Goal: Task Accomplishment & Management: Complete application form

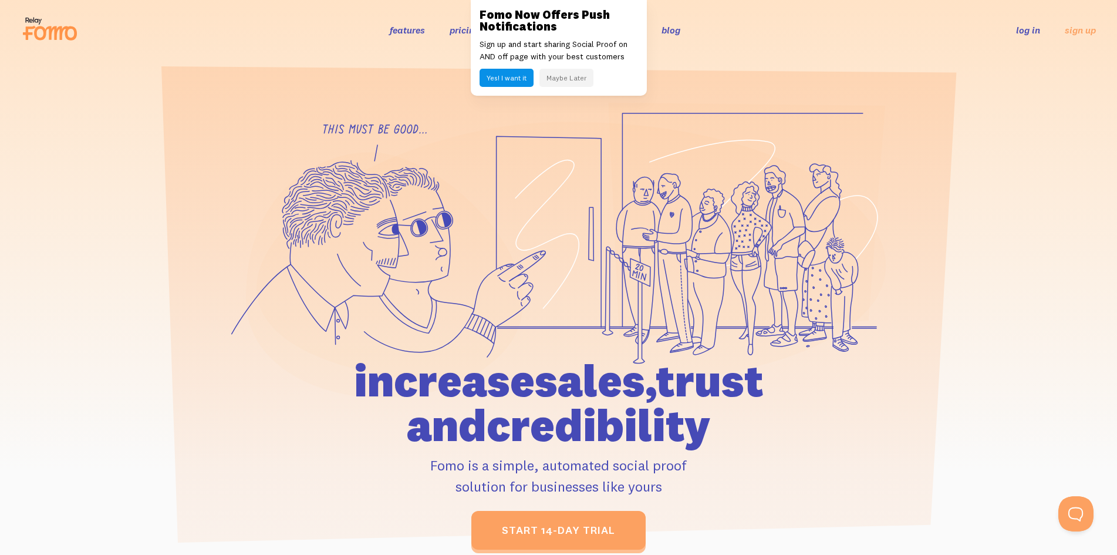
scroll to position [24, 0]
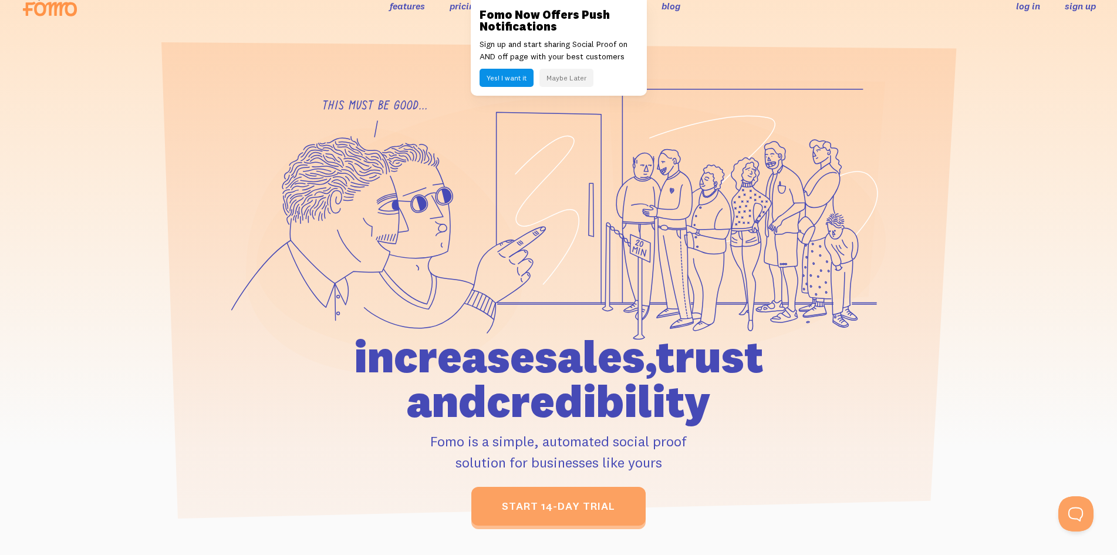
click at [1073, 4] on link "sign up" at bounding box center [1079, 6] width 31 height 12
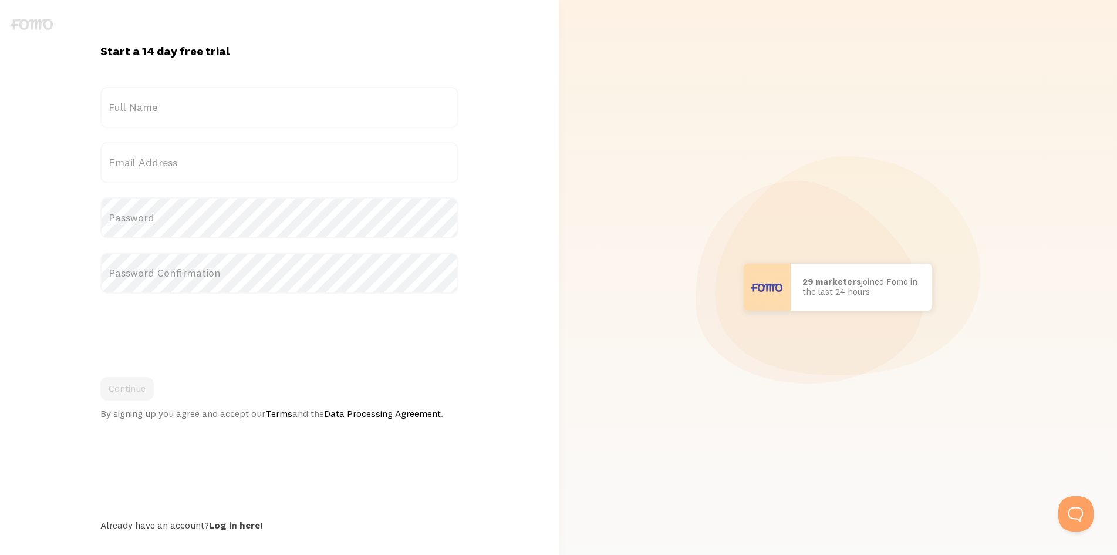
scroll to position [19, 0]
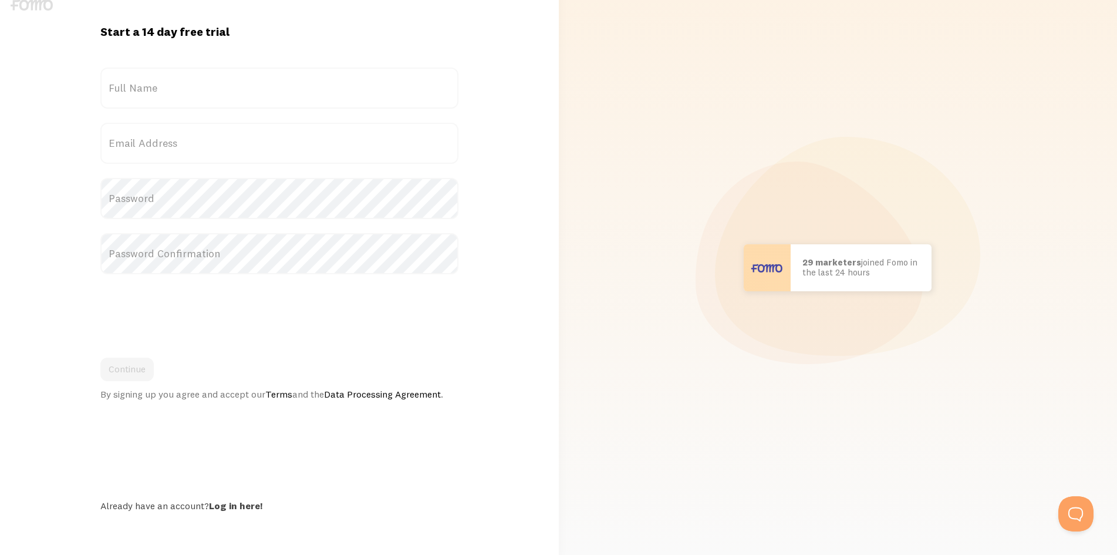
click at [349, 391] on link "Data Processing Agreement" at bounding box center [382, 394] width 117 height 12
